Goal: Answer question/provide support

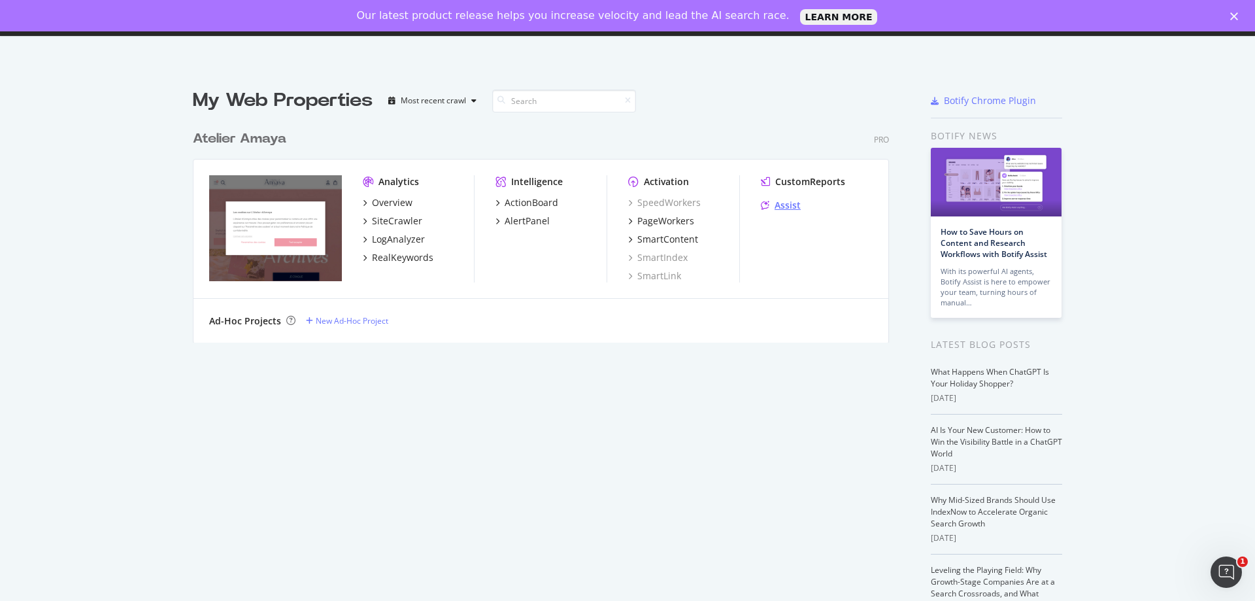
click at [793, 207] on div "Assist" at bounding box center [787, 205] width 26 height 13
